Goal: Information Seeking & Learning: Learn about a topic

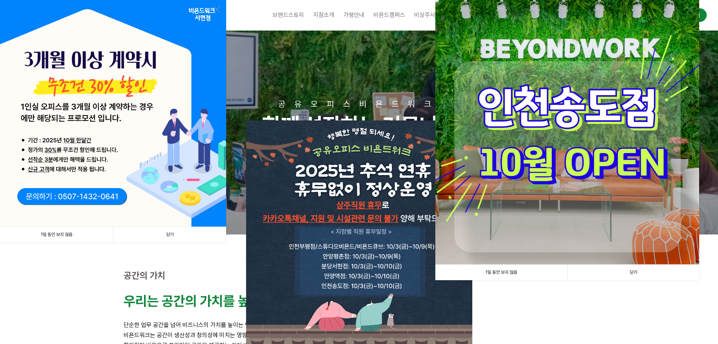
click at [156, 230] on link "닫기" at bounding box center [169, 234] width 113 height 15
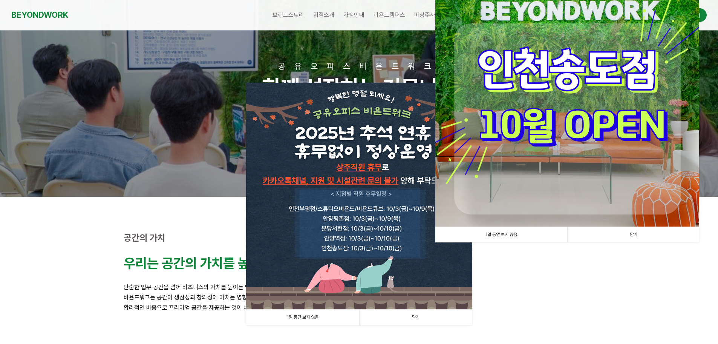
scroll to position [75, 0]
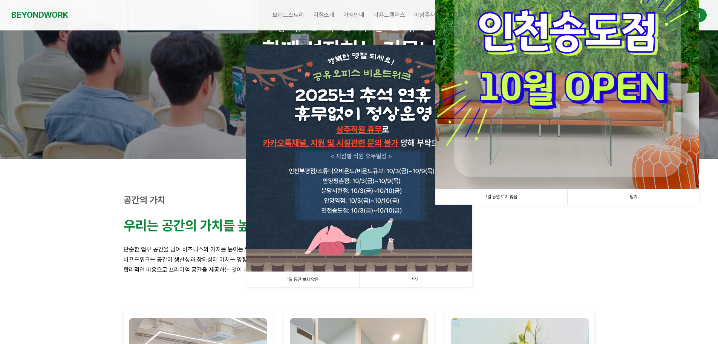
click at [415, 280] on link "닫기" at bounding box center [415, 278] width 113 height 15
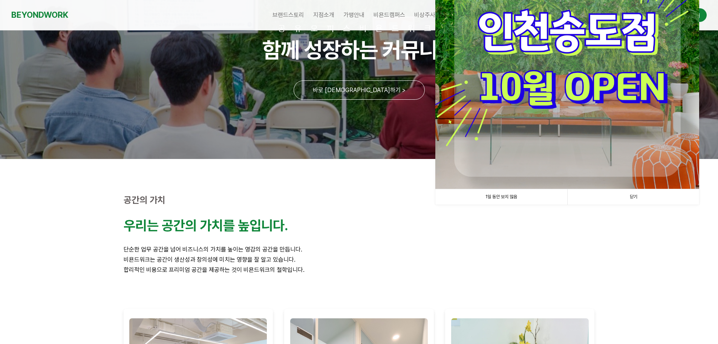
click at [635, 194] on link "닫기" at bounding box center [634, 196] width 132 height 15
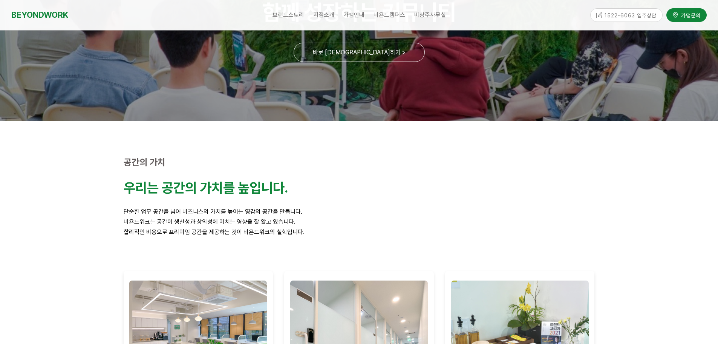
scroll to position [0, 0]
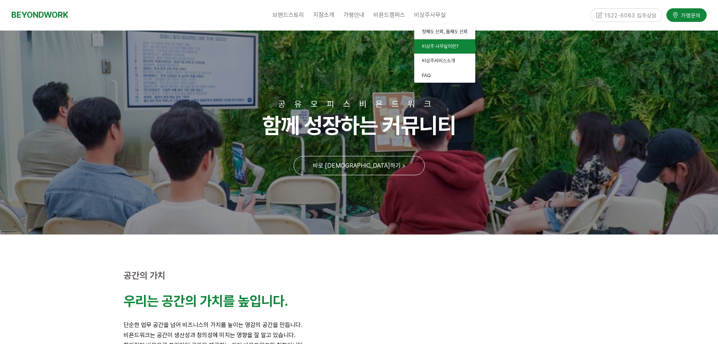
click at [447, 46] on span "비상주 사무실이란?" at bounding box center [440, 46] width 37 height 6
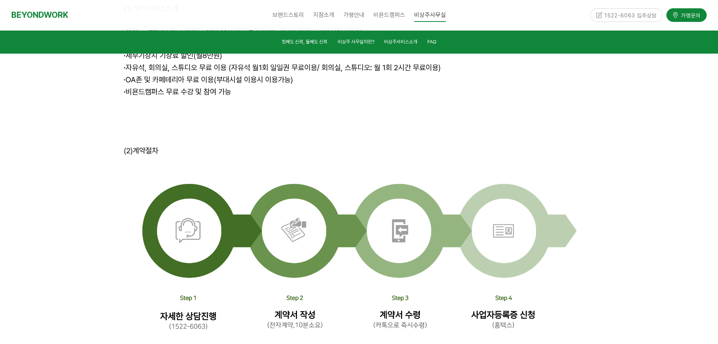
scroll to position [2417, 0]
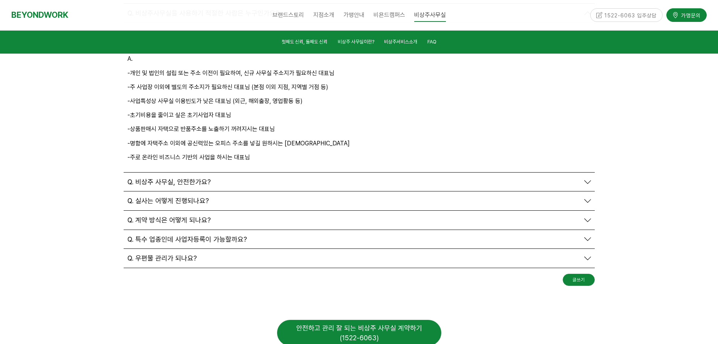
scroll to position [2493, 0]
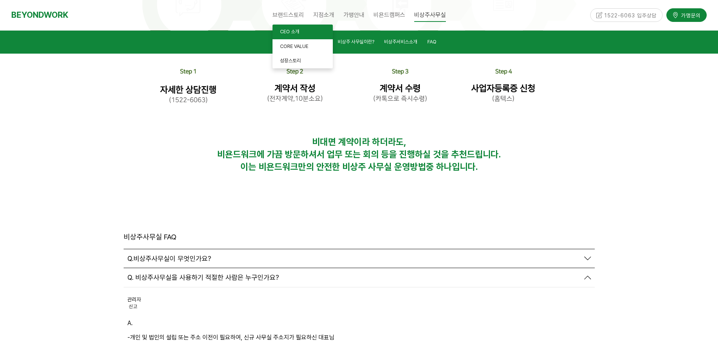
click at [286, 30] on span "CEO 소개" at bounding box center [289, 32] width 19 height 6
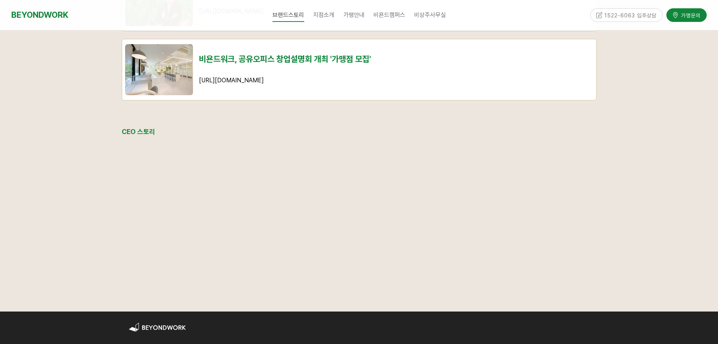
scroll to position [1034, 0]
